Goal: Task Accomplishment & Management: Use online tool/utility

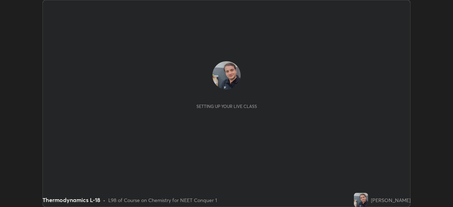
scroll to position [207, 452]
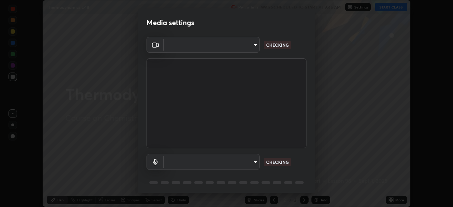
type input "ef407f58ae65e10c1af5a040b6eccf178273e27ca296938399710cc3d85b5032"
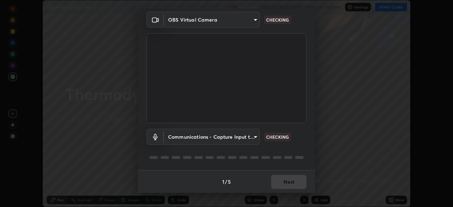
click at [184, 135] on body "Erase all Thermodynamics L-18 Recording WAS SCHEDULED TO START AT 9:45 AM Setti…" at bounding box center [226, 103] width 453 height 207
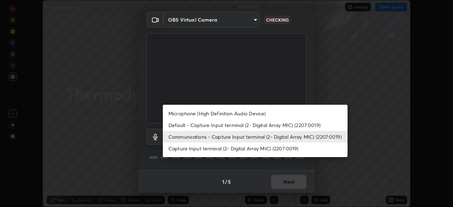
click at [179, 149] on li "Capture Input terminal (2- Digital Array MIC) (2207:0019)" at bounding box center [255, 148] width 185 height 12
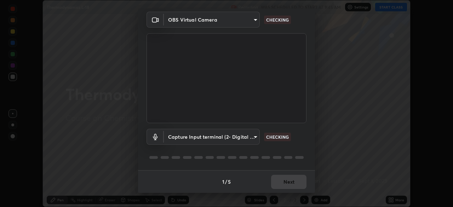
type input "bbe87394109347f7e4f5ff1e70be8ac267bc9871e6f17051b61756f6eafa93c7"
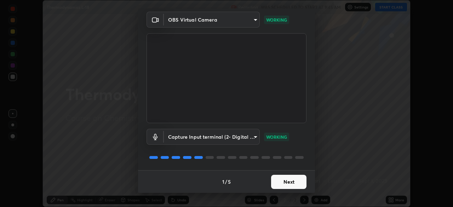
click at [284, 186] on button "Next" at bounding box center [288, 182] width 35 height 14
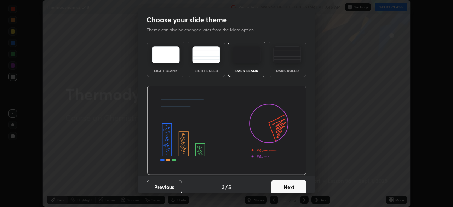
click at [284, 183] on button "Next" at bounding box center [288, 187] width 35 height 14
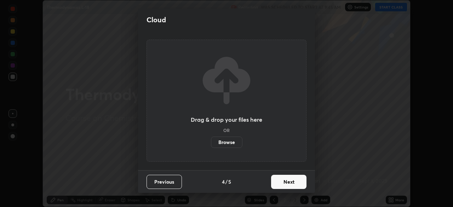
click at [284, 184] on button "Next" at bounding box center [288, 182] width 35 height 14
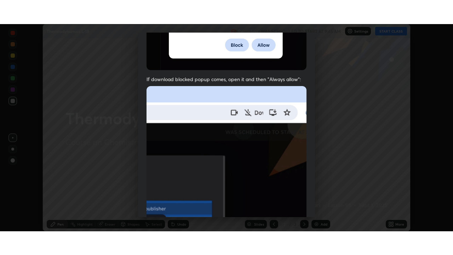
scroll to position [169, 0]
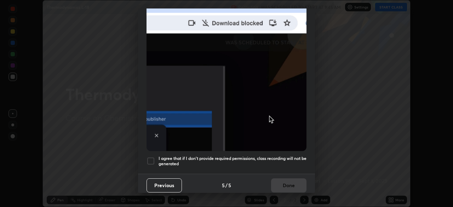
click at [150, 157] on div at bounding box center [150, 161] width 8 height 8
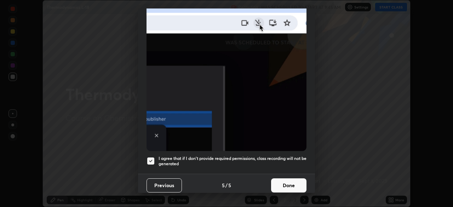
click at [273, 182] on button "Done" at bounding box center [288, 185] width 35 height 14
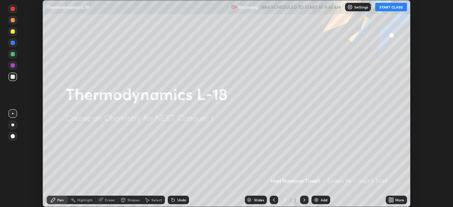
click at [317, 202] on img at bounding box center [316, 200] width 6 height 6
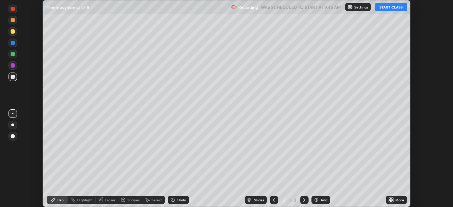
click at [395, 199] on div "More" at bounding box center [399, 200] width 9 height 4
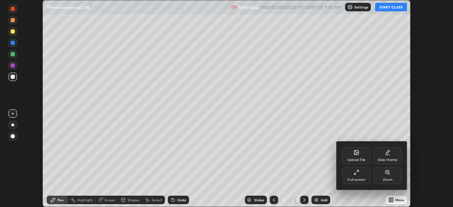
click at [355, 174] on icon at bounding box center [355, 174] width 2 height 2
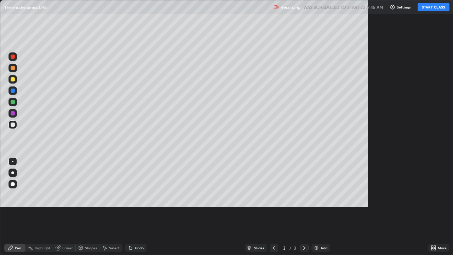
scroll to position [255, 453]
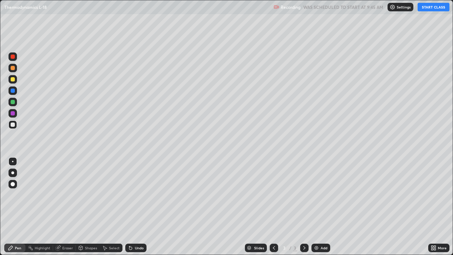
click at [432, 8] on button "START CLASS" at bounding box center [433, 7] width 32 height 8
click at [14, 123] on div at bounding box center [13, 124] width 4 height 4
click at [13, 80] on div at bounding box center [13, 79] width 4 height 4
click at [12, 122] on div at bounding box center [13, 124] width 4 height 4
click at [12, 81] on div at bounding box center [13, 79] width 4 height 4
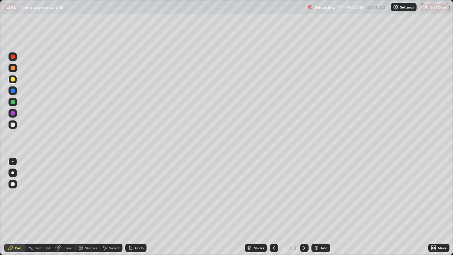
click at [13, 103] on div at bounding box center [13, 102] width 4 height 4
click at [13, 126] on div at bounding box center [13, 124] width 4 height 4
click at [13, 141] on div "Erase all" at bounding box center [12, 127] width 17 height 226
click at [13, 138] on div "Erase all" at bounding box center [12, 127] width 17 height 226
click at [17, 137] on div "Erase all" at bounding box center [12, 127] width 17 height 226
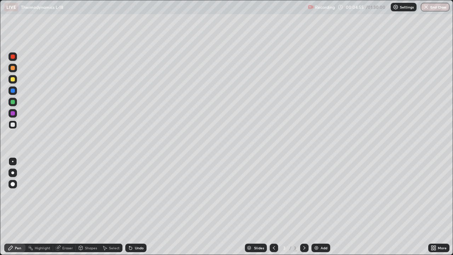
click at [18, 135] on div "Erase all" at bounding box center [12, 127] width 17 height 226
click at [11, 79] on div at bounding box center [13, 79] width 4 height 4
click at [11, 124] on div at bounding box center [13, 124] width 4 height 4
click at [12, 81] on div at bounding box center [13, 79] width 4 height 4
click at [13, 124] on div at bounding box center [13, 124] width 4 height 4
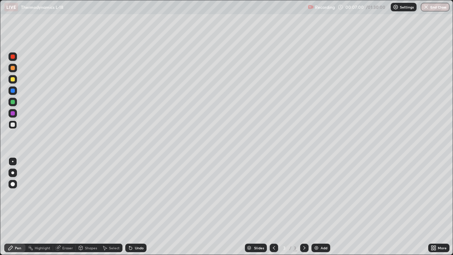
click at [13, 79] on div at bounding box center [13, 79] width 4 height 4
click at [13, 125] on div at bounding box center [13, 124] width 4 height 4
click at [16, 82] on div at bounding box center [12, 79] width 8 height 8
click at [13, 125] on div at bounding box center [13, 124] width 4 height 4
click at [13, 103] on div at bounding box center [13, 102] width 4 height 4
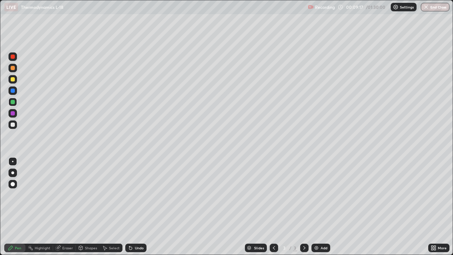
click at [12, 125] on div at bounding box center [13, 124] width 4 height 4
click at [13, 80] on div at bounding box center [13, 79] width 4 height 4
click at [12, 68] on div at bounding box center [13, 68] width 4 height 4
click at [12, 124] on div at bounding box center [13, 124] width 4 height 4
click at [70, 206] on div "Eraser" at bounding box center [67, 248] width 11 height 4
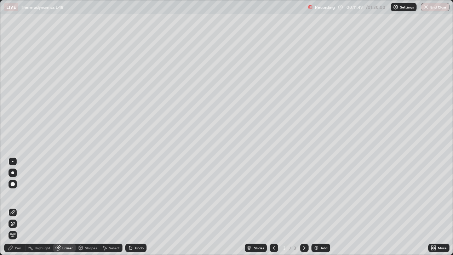
click at [23, 206] on div "Pen" at bounding box center [14, 247] width 21 height 8
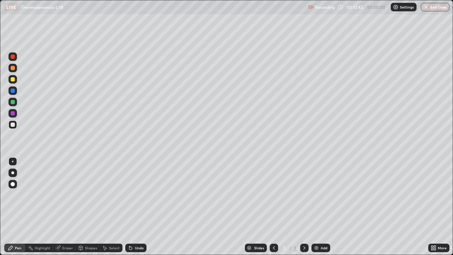
click at [9, 124] on div at bounding box center [12, 124] width 8 height 8
click at [12, 81] on div at bounding box center [13, 79] width 4 height 4
click at [10, 127] on div at bounding box center [12, 124] width 8 height 8
click at [12, 81] on div at bounding box center [13, 79] width 4 height 4
click at [13, 125] on div at bounding box center [13, 124] width 4 height 4
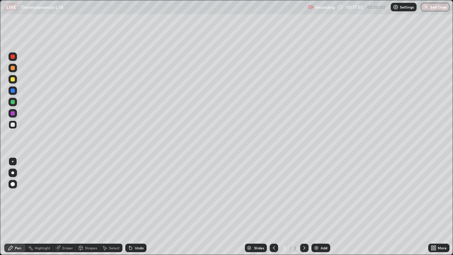
click at [68, 206] on div "Eraser" at bounding box center [64, 247] width 23 height 8
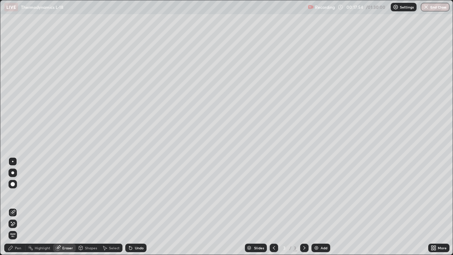
click at [20, 206] on div "Pen" at bounding box center [18, 248] width 6 height 4
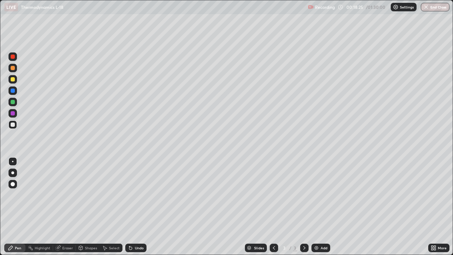
click at [12, 80] on div at bounding box center [13, 79] width 4 height 4
click at [314, 206] on img at bounding box center [316, 248] width 6 height 6
click at [18, 206] on div "Pen" at bounding box center [14, 247] width 21 height 8
click at [12, 125] on div at bounding box center [13, 124] width 4 height 4
click at [11, 78] on div at bounding box center [13, 79] width 4 height 4
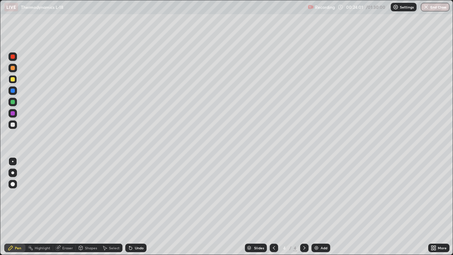
click at [13, 124] on div at bounding box center [13, 124] width 4 height 4
click at [12, 123] on div at bounding box center [13, 124] width 4 height 4
click at [64, 206] on div "Eraser" at bounding box center [67, 248] width 11 height 4
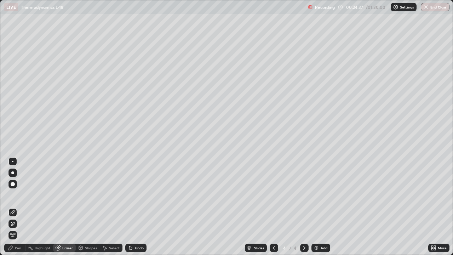
click at [19, 206] on div "Pen" at bounding box center [18, 248] width 6 height 4
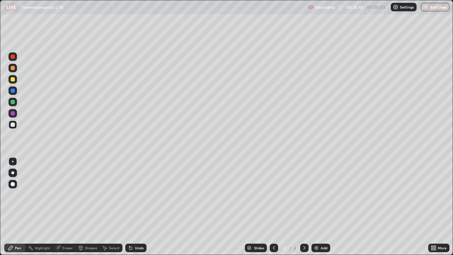
click at [12, 81] on div at bounding box center [13, 79] width 4 height 4
click at [12, 124] on div at bounding box center [13, 124] width 4 height 4
click at [70, 206] on div "Eraser" at bounding box center [67, 248] width 11 height 4
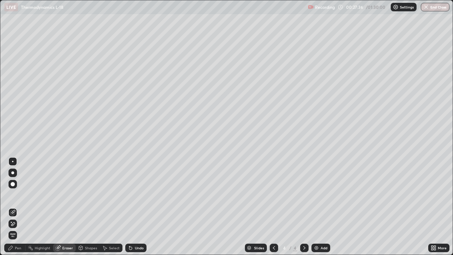
click at [19, 206] on div "Pen" at bounding box center [18, 248] width 6 height 4
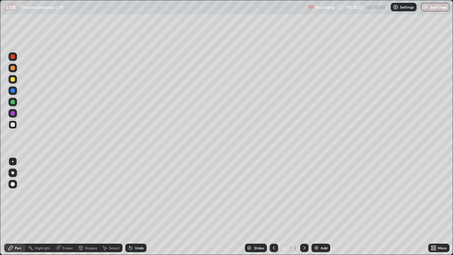
click at [11, 80] on div at bounding box center [13, 79] width 4 height 4
click at [72, 206] on div "Eraser" at bounding box center [67, 248] width 11 height 4
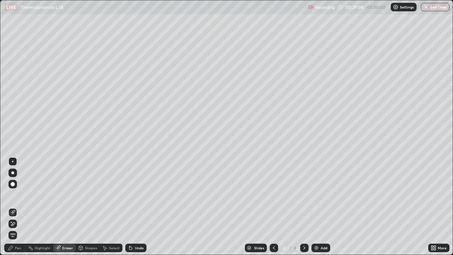
click at [106, 206] on icon at bounding box center [105, 248] width 4 height 4
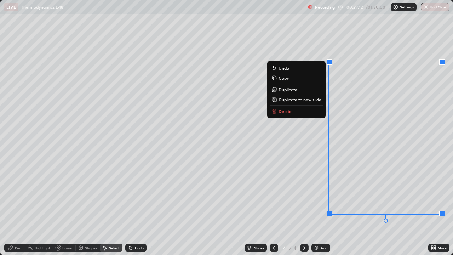
click at [284, 112] on p "Delete" at bounding box center [284, 111] width 13 height 6
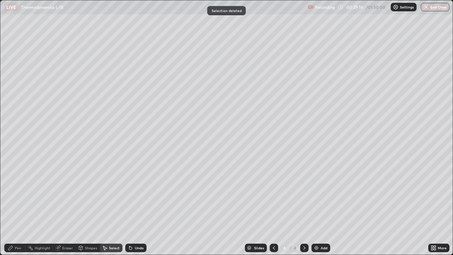
click at [19, 206] on div "Pen" at bounding box center [18, 248] width 6 height 4
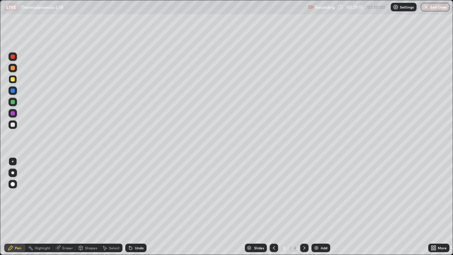
click at [13, 125] on div at bounding box center [13, 124] width 4 height 4
click at [67, 206] on div "Eraser" at bounding box center [67, 248] width 11 height 4
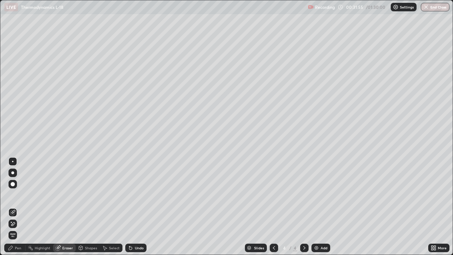
click at [113, 206] on div "Select" at bounding box center [114, 248] width 11 height 4
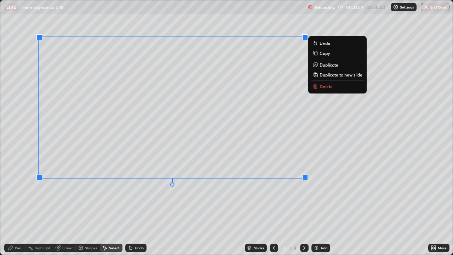
click at [321, 85] on p "Delete" at bounding box center [325, 86] width 13 height 6
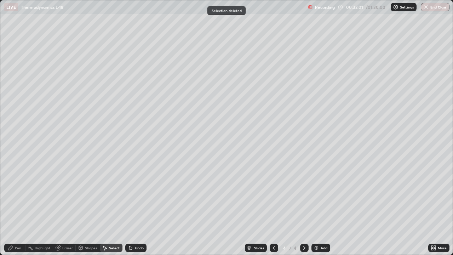
click at [19, 206] on div "Pen" at bounding box center [18, 248] width 6 height 4
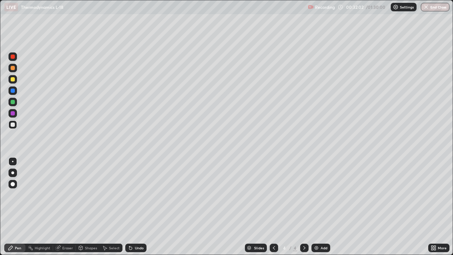
click at [13, 124] on div at bounding box center [13, 124] width 4 height 4
click at [13, 79] on div at bounding box center [13, 79] width 4 height 4
click at [316, 206] on img at bounding box center [316, 248] width 6 height 6
click at [272, 206] on icon at bounding box center [274, 248] width 6 height 6
click at [13, 124] on div at bounding box center [13, 124] width 4 height 4
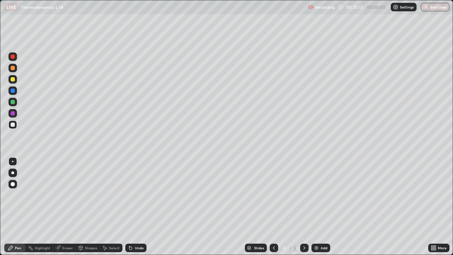
click at [316, 206] on img at bounding box center [316, 248] width 6 height 6
click at [19, 206] on div "Pen" at bounding box center [18, 248] width 6 height 4
click at [10, 126] on div at bounding box center [12, 124] width 8 height 8
click at [65, 206] on div "Eraser" at bounding box center [67, 248] width 11 height 4
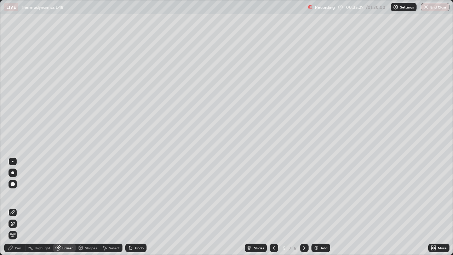
click at [68, 206] on div "Eraser" at bounding box center [67, 248] width 11 height 4
click at [21, 206] on div "Pen" at bounding box center [18, 248] width 6 height 4
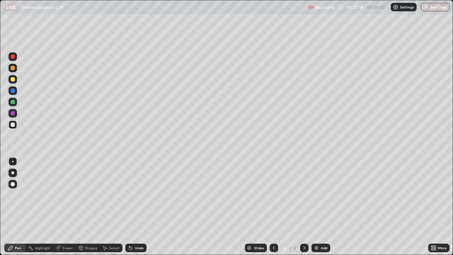
click at [17, 206] on div "Pen" at bounding box center [18, 248] width 6 height 4
click at [12, 80] on div at bounding box center [13, 79] width 4 height 4
click at [133, 206] on div "Undo" at bounding box center [135, 247] width 21 height 8
click at [135, 206] on div "Undo" at bounding box center [139, 248] width 9 height 4
click at [136, 206] on div "Undo" at bounding box center [139, 248] width 9 height 4
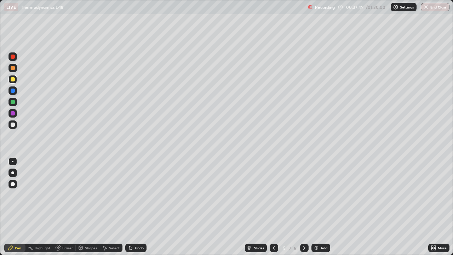
click at [139, 206] on div "Undo" at bounding box center [139, 248] width 9 height 4
click at [138, 206] on div "Undo" at bounding box center [139, 248] width 9 height 4
click at [67, 206] on div "Eraser" at bounding box center [64, 247] width 23 height 8
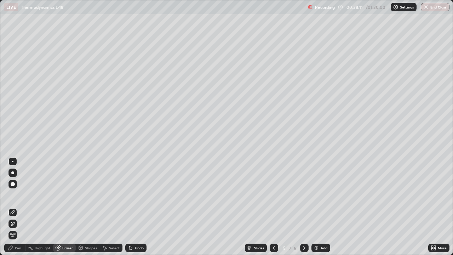
click at [22, 206] on div "Pen" at bounding box center [14, 247] width 21 height 8
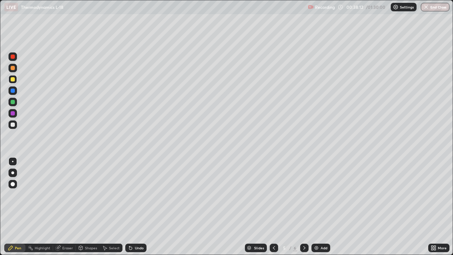
click at [11, 124] on div at bounding box center [13, 124] width 4 height 4
click at [13, 80] on div at bounding box center [13, 79] width 4 height 4
click at [69, 206] on div "Eraser" at bounding box center [64, 247] width 23 height 8
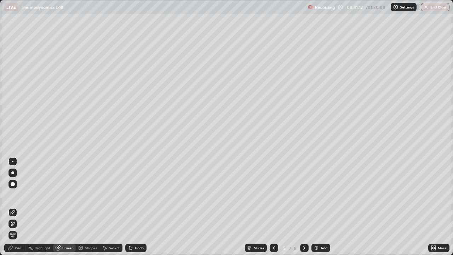
click at [19, 206] on div "Pen" at bounding box center [18, 248] width 6 height 4
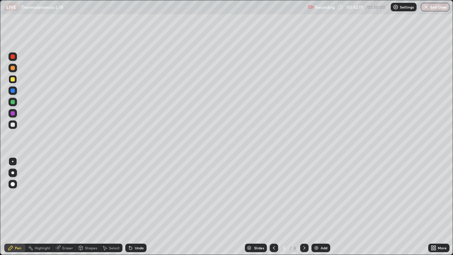
click at [319, 206] on div "Add" at bounding box center [320, 247] width 19 height 8
click at [11, 124] on div at bounding box center [13, 124] width 4 height 4
click at [12, 81] on div at bounding box center [13, 79] width 4 height 4
click at [14, 123] on div at bounding box center [13, 124] width 4 height 4
click at [91, 206] on div "Shapes" at bounding box center [88, 247] width 24 height 8
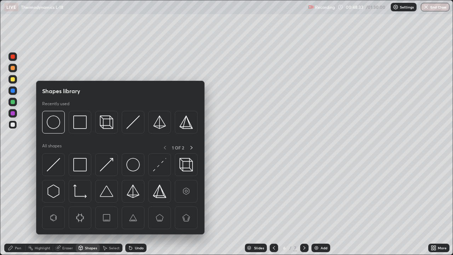
click at [89, 206] on div "Shapes" at bounding box center [91, 248] width 12 height 4
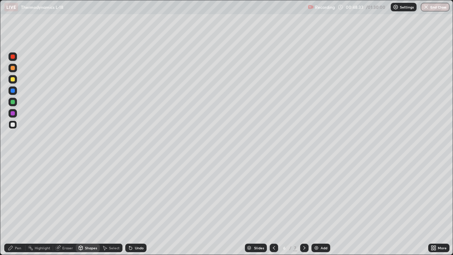
click at [69, 206] on div "Eraser" at bounding box center [67, 248] width 11 height 4
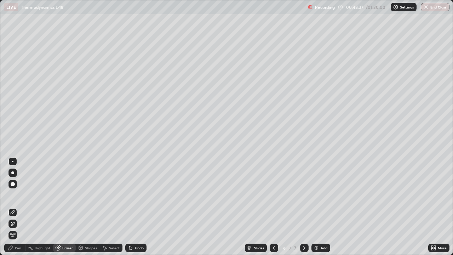
click at [21, 206] on div "Pen" at bounding box center [18, 248] width 6 height 4
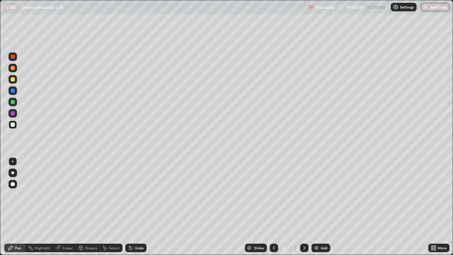
click at [13, 80] on div at bounding box center [13, 79] width 4 height 4
click at [315, 206] on img at bounding box center [316, 248] width 6 height 6
click at [14, 126] on div at bounding box center [13, 124] width 4 height 4
click at [12, 121] on div at bounding box center [12, 124] width 8 height 8
click at [102, 206] on div "Select" at bounding box center [111, 247] width 23 height 14
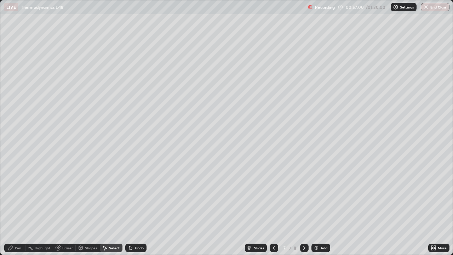
click at [17, 206] on div "Pen" at bounding box center [14, 247] width 21 height 8
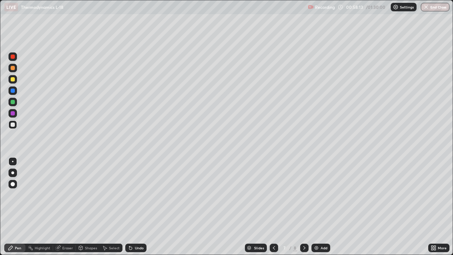
click at [12, 124] on div at bounding box center [13, 124] width 4 height 4
click at [12, 80] on div at bounding box center [13, 79] width 4 height 4
click at [65, 206] on div "Eraser" at bounding box center [67, 248] width 11 height 4
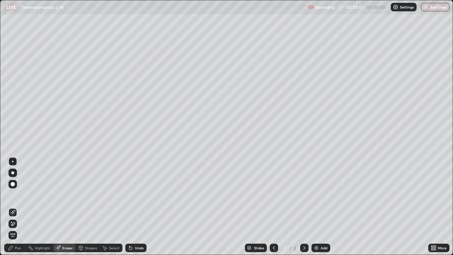
click at [107, 206] on icon at bounding box center [105, 248] width 6 height 6
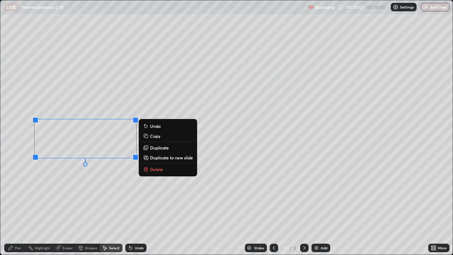
click at [154, 168] on p "Delete" at bounding box center [156, 169] width 13 height 6
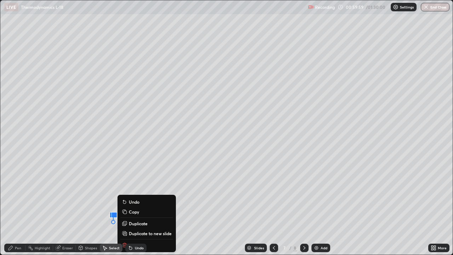
click at [157, 185] on div "0 ° Undo Copy Duplicate Duplicate to new slide Delete" at bounding box center [226, 127] width 452 height 254
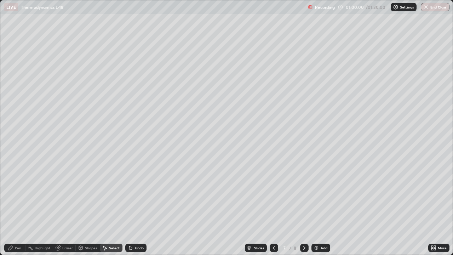
click at [21, 206] on div "Pen" at bounding box center [18, 248] width 6 height 4
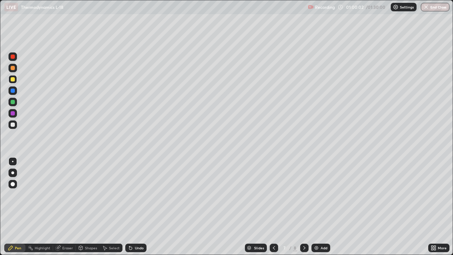
click at [68, 206] on div "Eraser" at bounding box center [67, 248] width 11 height 4
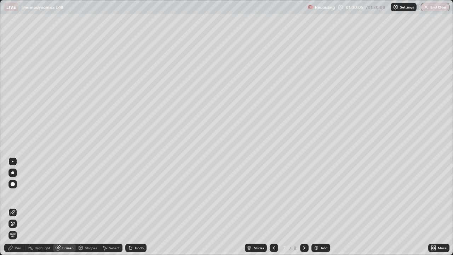
click at [18, 206] on div "Pen" at bounding box center [18, 248] width 6 height 4
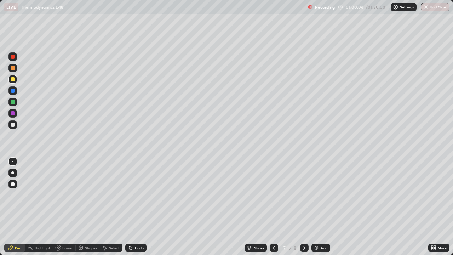
click at [12, 126] on div at bounding box center [13, 124] width 4 height 4
click at [12, 80] on div at bounding box center [13, 79] width 4 height 4
click at [69, 206] on div "Eraser" at bounding box center [67, 248] width 11 height 4
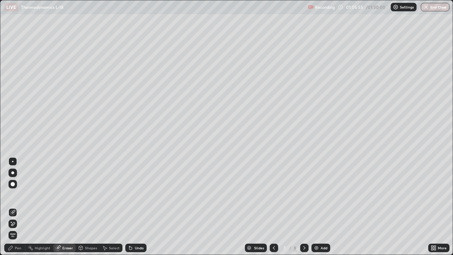
click at [113, 206] on div "Select" at bounding box center [114, 248] width 11 height 4
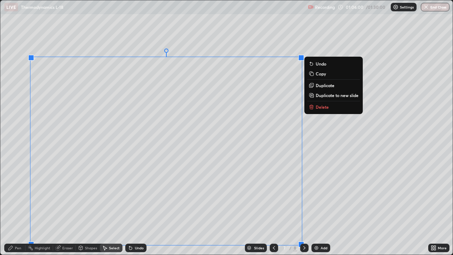
click at [315, 107] on p "Delete" at bounding box center [321, 107] width 13 height 6
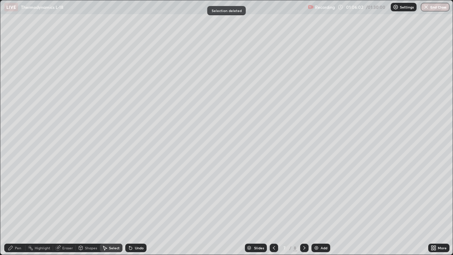
click at [22, 206] on div "Pen" at bounding box center [14, 247] width 21 height 8
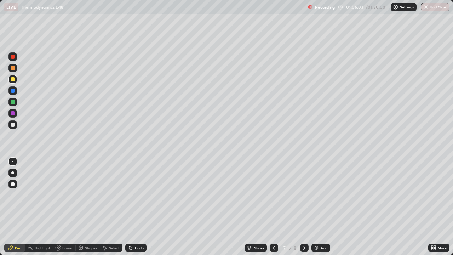
click at [14, 126] on div at bounding box center [13, 124] width 4 height 4
click at [12, 80] on div at bounding box center [13, 79] width 4 height 4
click at [316, 206] on div "Add" at bounding box center [320, 247] width 19 height 8
click at [11, 124] on div at bounding box center [13, 124] width 4 height 4
click at [13, 78] on div at bounding box center [13, 79] width 4 height 4
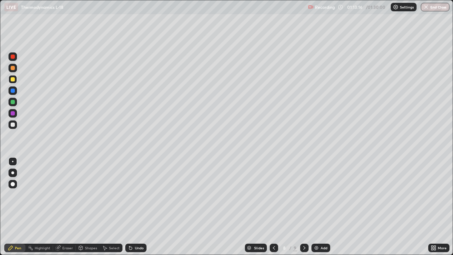
click at [315, 206] on img at bounding box center [316, 248] width 6 height 6
click at [13, 127] on div at bounding box center [12, 124] width 8 height 8
click at [69, 206] on div "Eraser" at bounding box center [67, 248] width 11 height 4
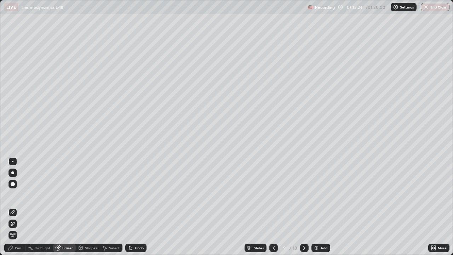
click at [20, 206] on div "Pen" at bounding box center [18, 248] width 6 height 4
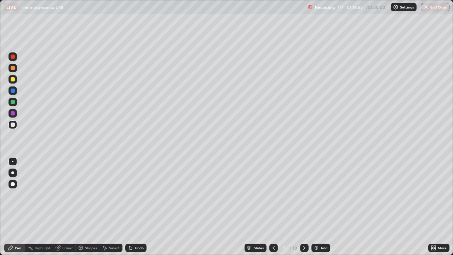
click at [11, 80] on div at bounding box center [13, 79] width 4 height 4
click at [63, 206] on div "Eraser" at bounding box center [67, 248] width 11 height 4
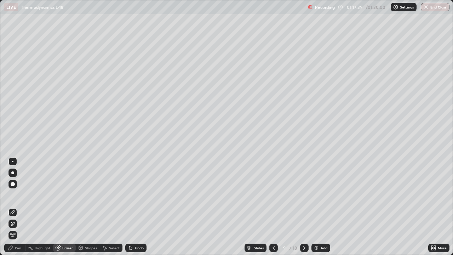
click at [110, 206] on div "Select" at bounding box center [114, 248] width 11 height 4
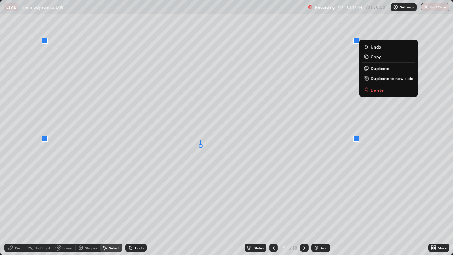
click at [372, 91] on p "Delete" at bounding box center [376, 90] width 13 height 6
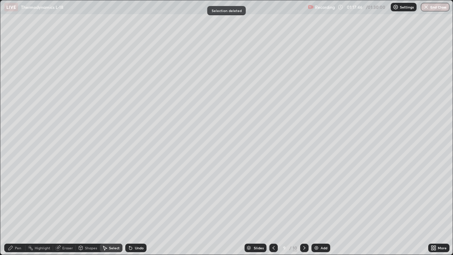
click at [21, 206] on div "Pen" at bounding box center [18, 248] width 6 height 4
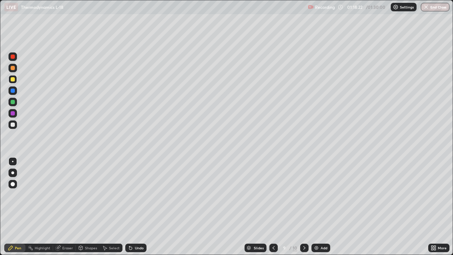
click at [13, 125] on div at bounding box center [13, 124] width 4 height 4
click at [429, 6] on button "End Class" at bounding box center [434, 7] width 29 height 8
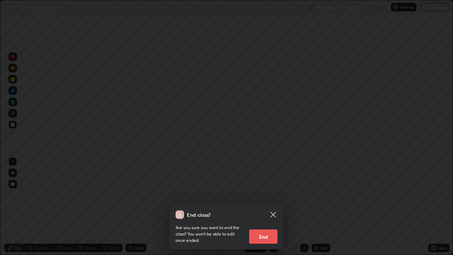
click at [265, 206] on button "End" at bounding box center [263, 236] width 28 height 14
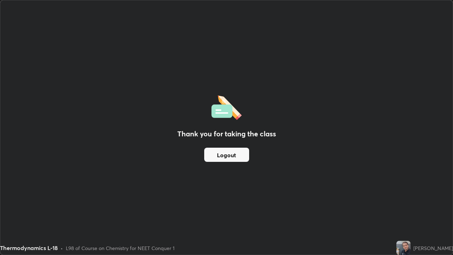
click at [232, 151] on button "Logout" at bounding box center [226, 154] width 45 height 14
